Goal: Task Accomplishment & Management: Manage account settings

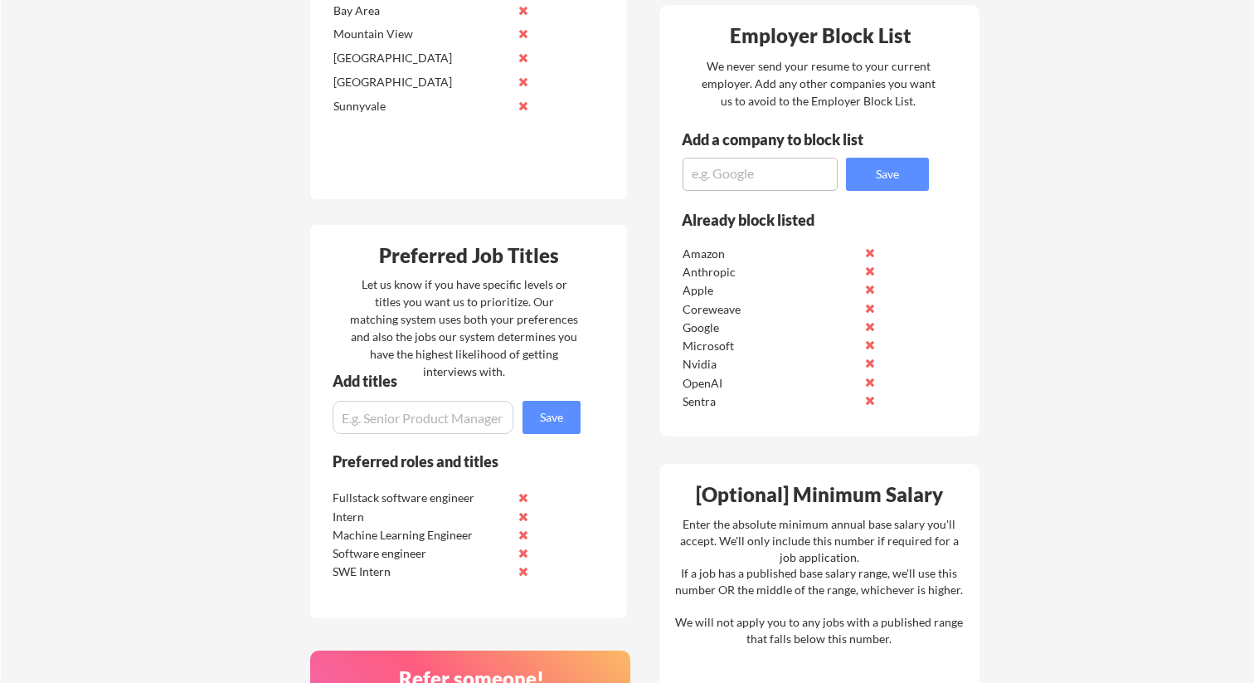
scroll to position [654, 0]
click at [720, 176] on textarea at bounding box center [760, 174] width 155 height 33
type textarea "openai"
click at [897, 171] on button "Save" at bounding box center [887, 174] width 83 height 33
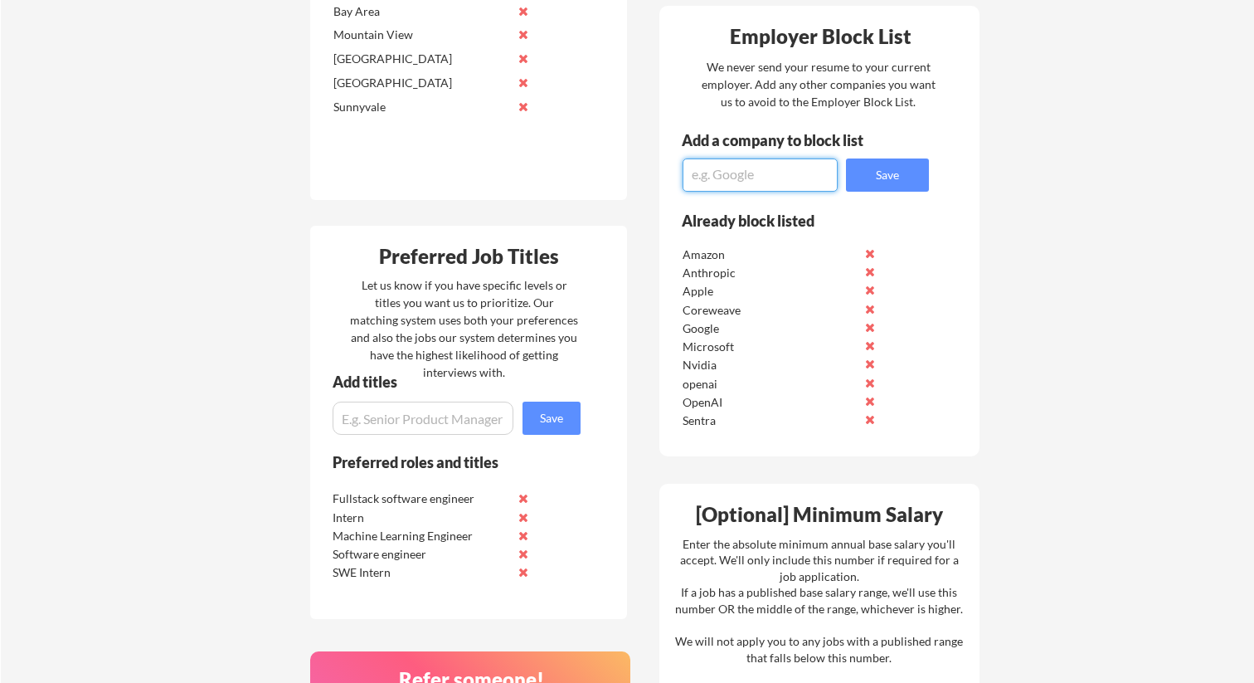
click at [786, 172] on textarea at bounding box center [760, 174] width 155 height 33
type textarea "nasa"
click at [848, 179] on button "Save" at bounding box center [887, 174] width 83 height 33
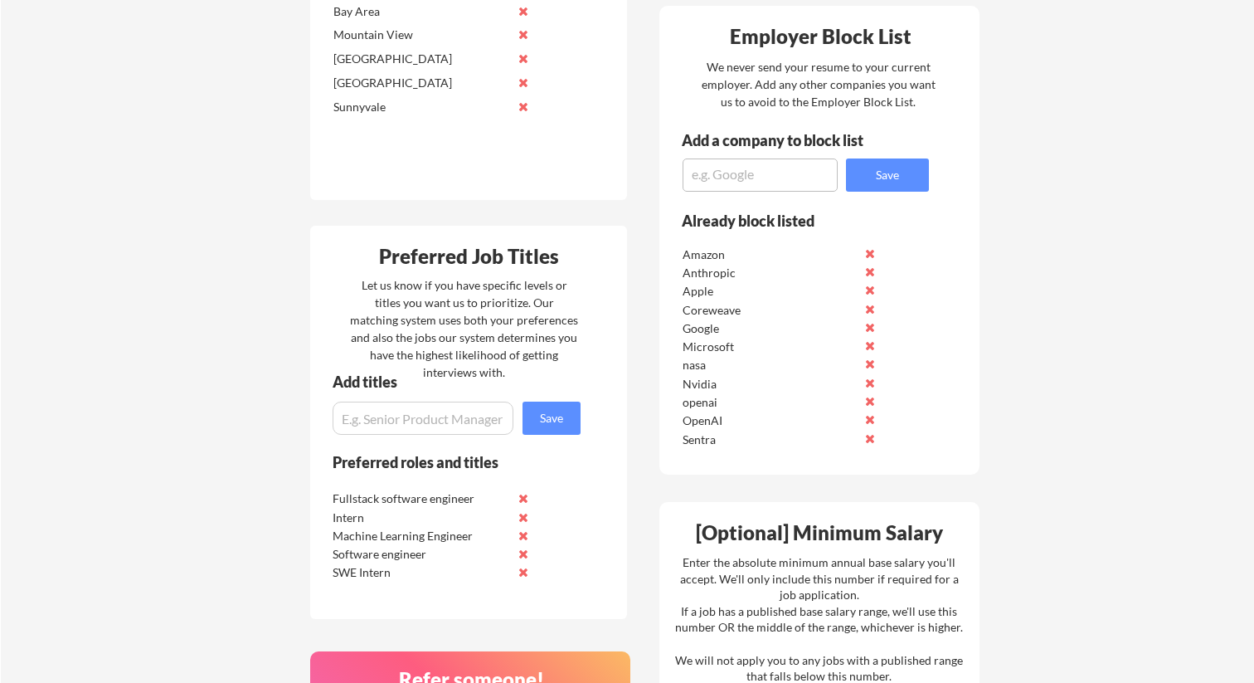
click at [785, 179] on textarea at bounding box center [760, 174] width 155 height 33
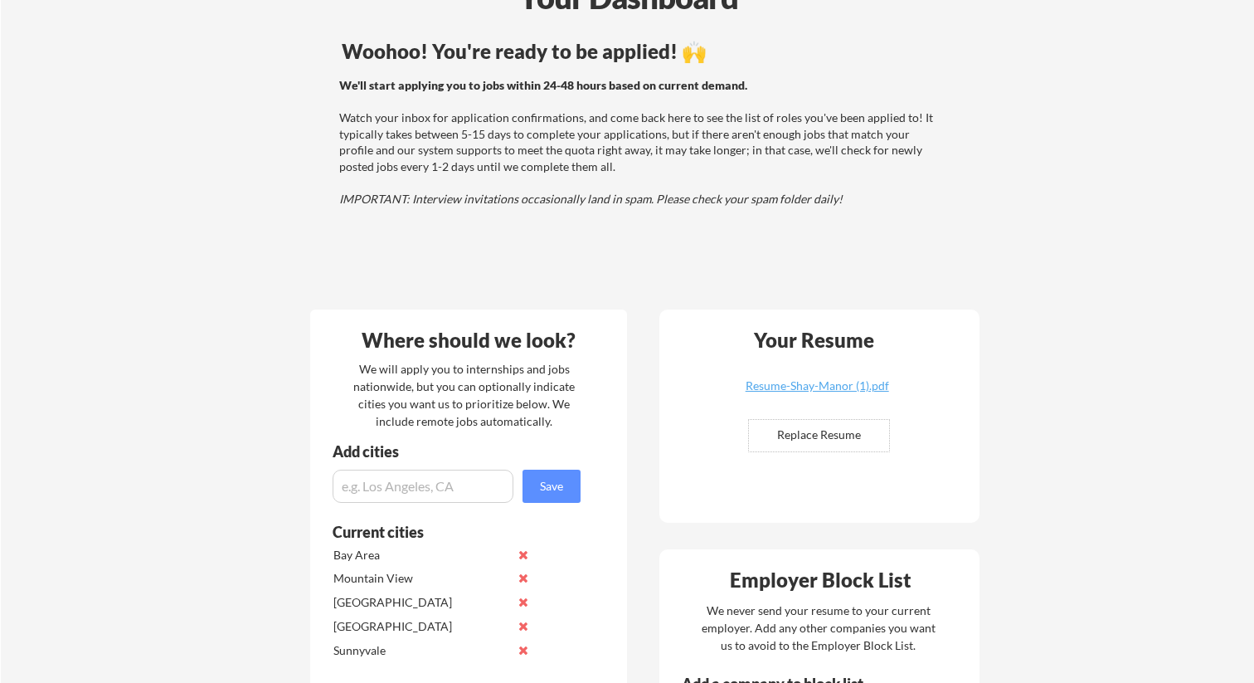
scroll to position [0, 0]
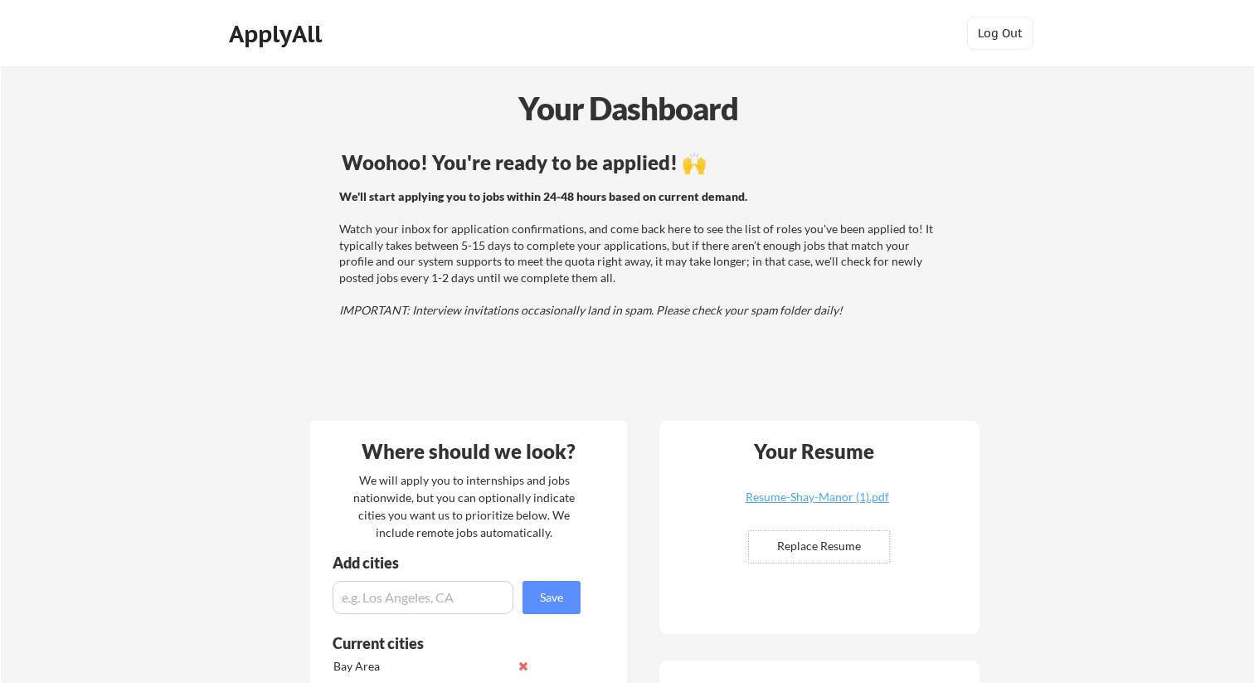
click at [933, 149] on div "Woohoo! You're ready to be applied! 🙌 We'll start applying you to jobs within 2…" at bounding box center [640, 276] width 669 height 265
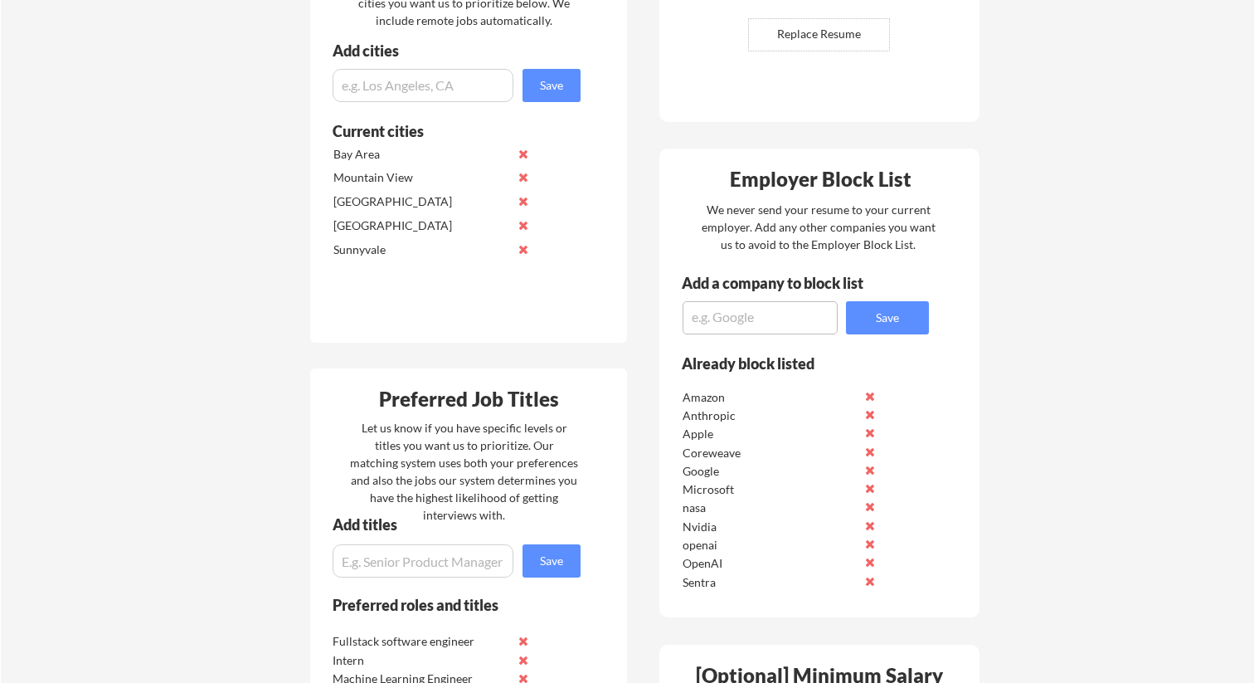
scroll to position [517, 0]
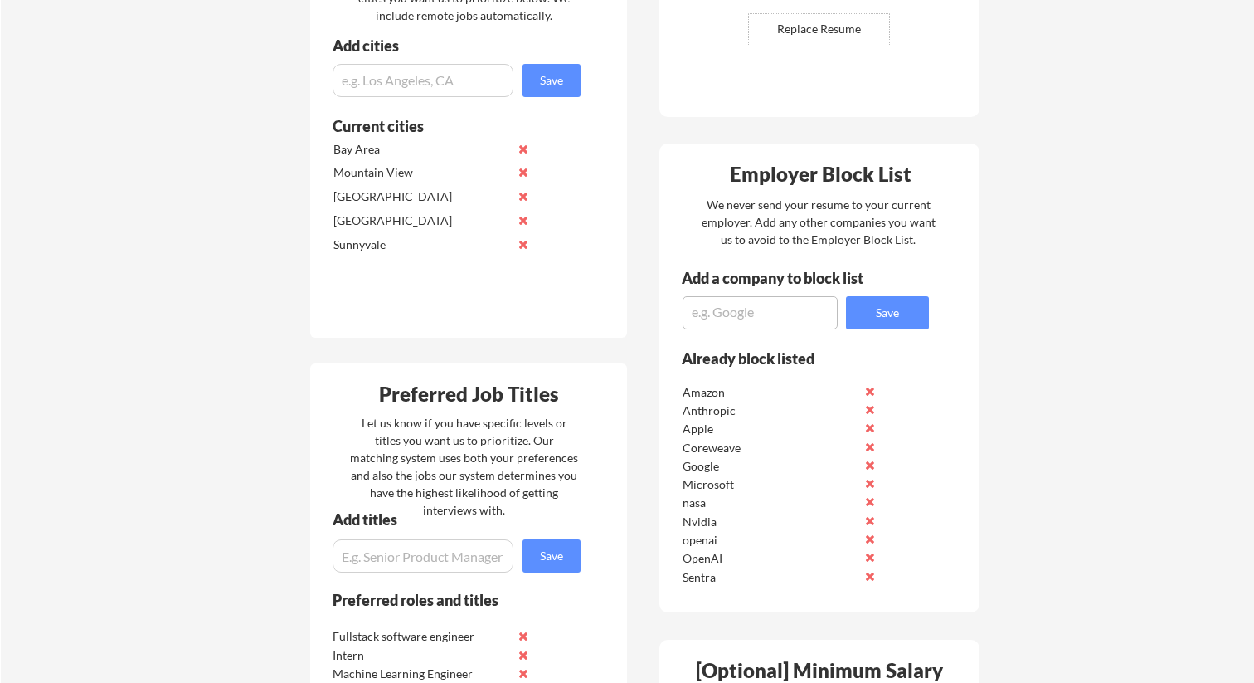
click at [634, 244] on div "Where should we look? We will apply you to internships and jobs nationwide, but…" at bounding box center [644, 560] width 697 height 1340
